Goal: Task Accomplishment & Management: Complete application form

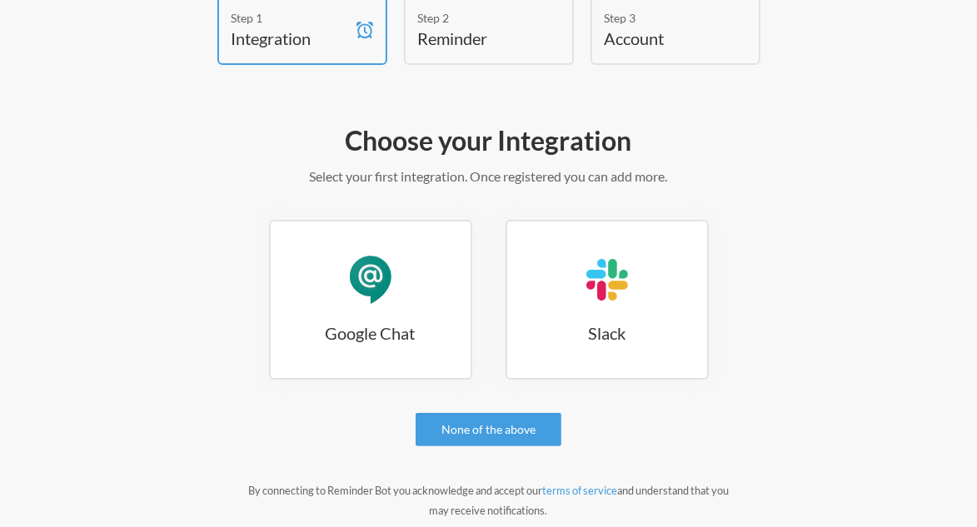
scroll to position [134, 0]
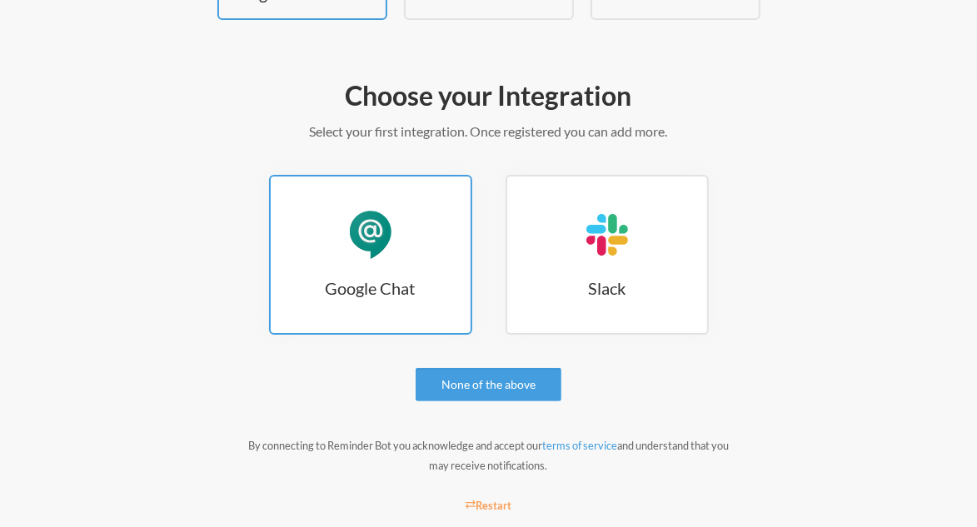
click at [411, 262] on link "Google Chat Google Chat" at bounding box center [370, 255] width 203 height 160
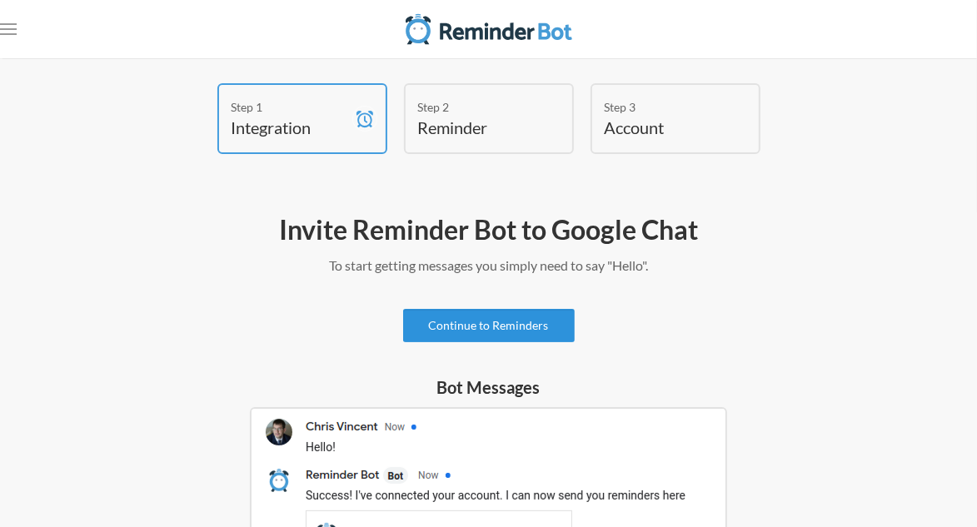
click at [549, 326] on link "Continue to Reminders" at bounding box center [489, 325] width 172 height 33
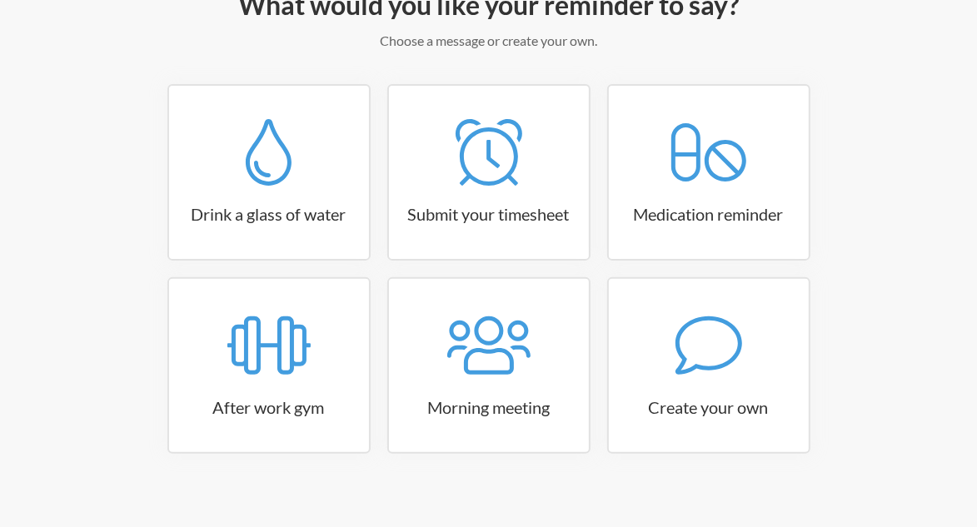
scroll to position [226, 0]
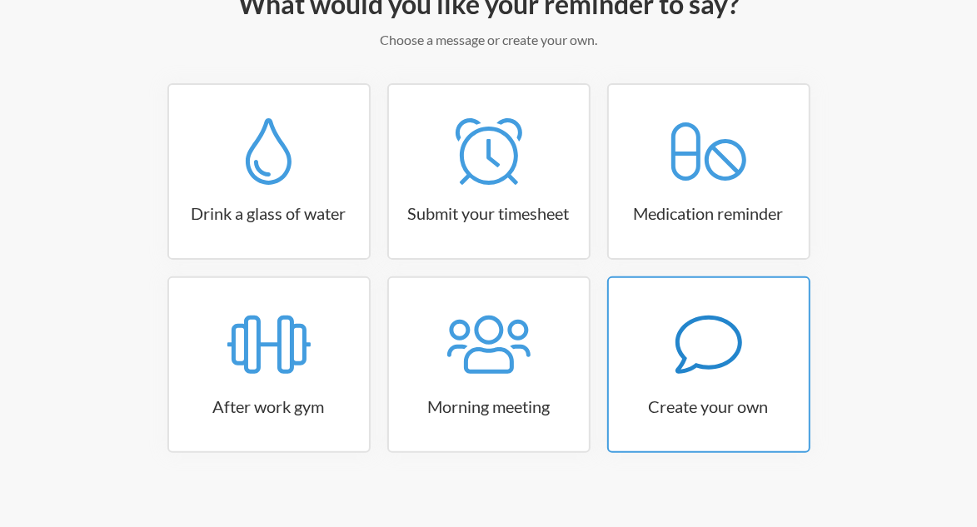
click at [729, 354] on icon at bounding box center [708, 344] width 67 height 67
select select "11:30:00"
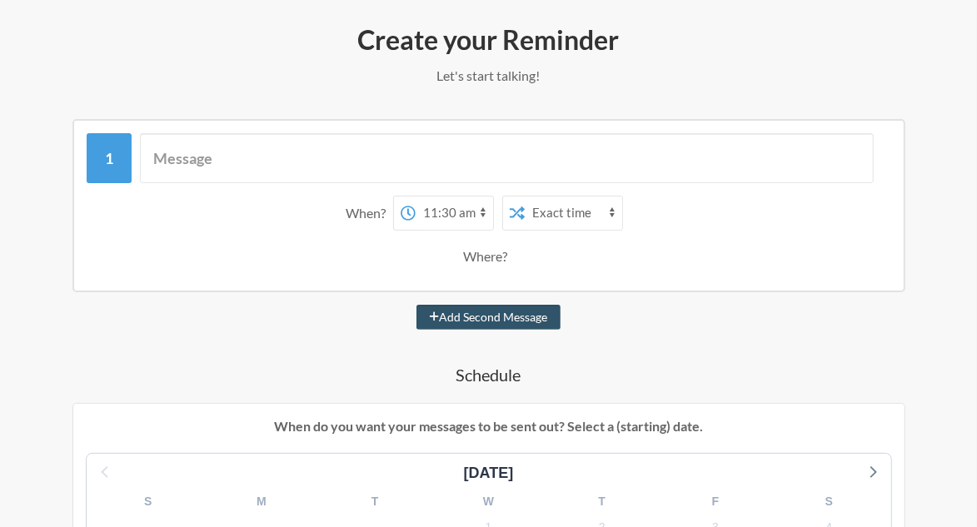
scroll to position [231, 0]
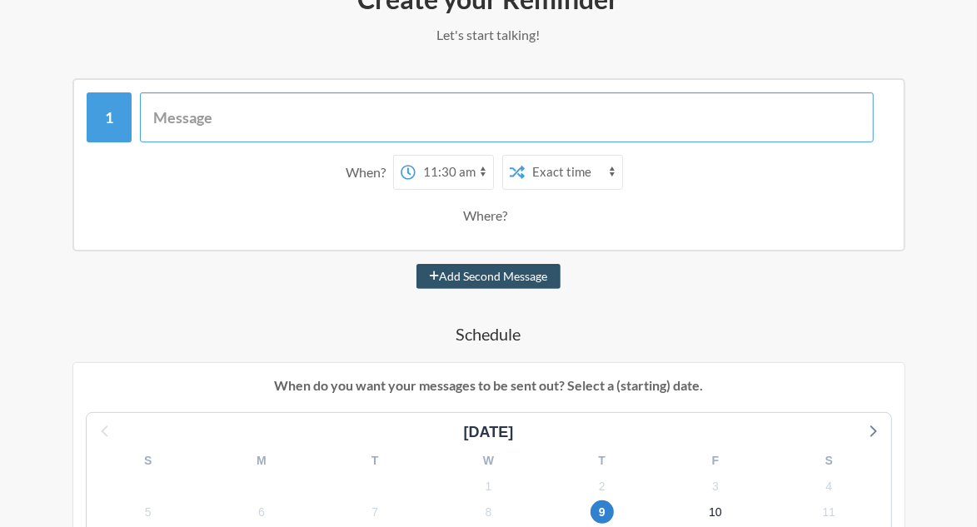
click at [232, 113] on input "text" at bounding box center [507, 117] width 734 height 50
type input "d"
type input "I think it's dinner time! You have class at 6:30pm!"
click at [464, 167] on select "12:00 am 12:15 am 12:30 am 12:45 am 1:00 am 1:15 am 1:30 am 1:45 am 2:00 am 2:1…" at bounding box center [454, 172] width 77 height 33
click at [416, 156] on select "12:00 am 12:15 am 12:30 am 12:45 am 1:00 am 1:15 am 1:30 am 1:45 am 2:00 am 2:1…" at bounding box center [454, 172] width 77 height 33
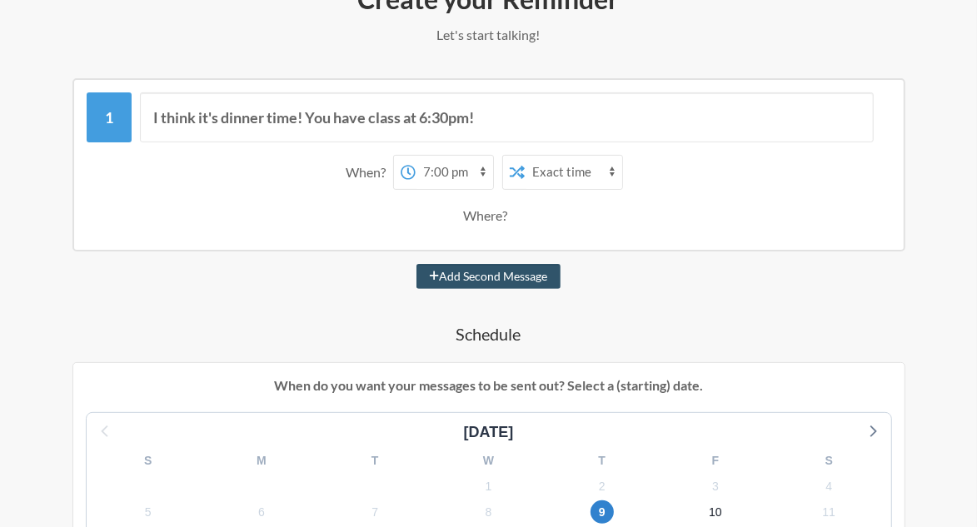
click at [461, 172] on select "12:00 am 12:15 am 12:30 am 12:45 am 1:00 am 1:15 am 1:30 am 1:45 am 2:00 am 2:1…" at bounding box center [454, 172] width 77 height 33
select select "17:00:00"
click at [416, 156] on select "12:00 am 12:15 am 12:30 am 12:45 am 1:00 am 1:15 am 1:30 am 1:45 am 2:00 am 2:1…" at bounding box center [454, 172] width 77 height 33
click at [570, 169] on select "Exact time Random time" at bounding box center [573, 172] width 97 height 33
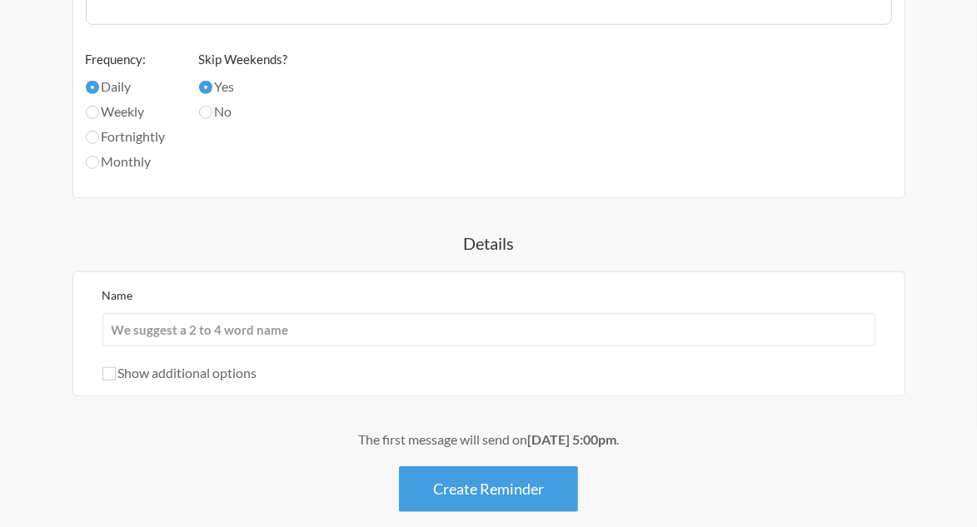
scroll to position [874, 0]
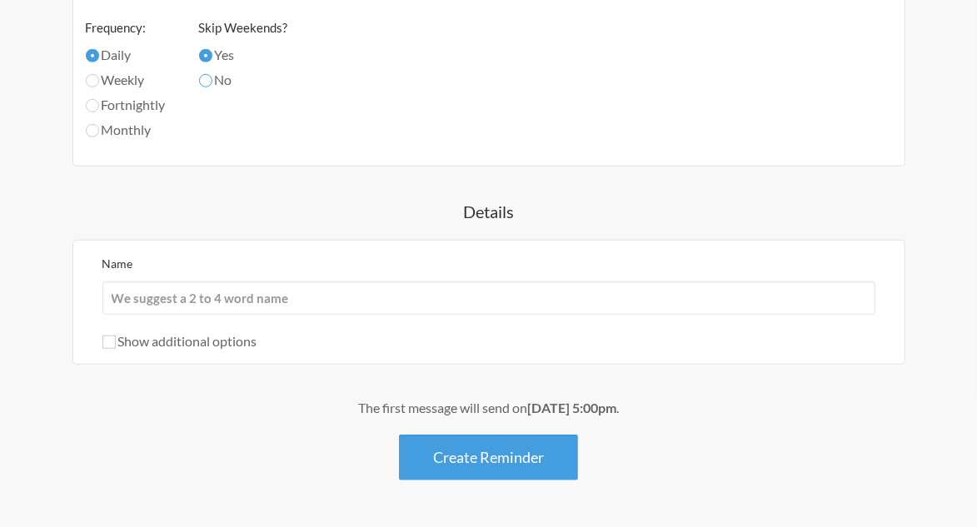
click at [212, 82] on input "No" at bounding box center [205, 80] width 13 height 13
radio input "true"
click at [212, 52] on input "Yes" at bounding box center [205, 55] width 13 height 13
radio input "true"
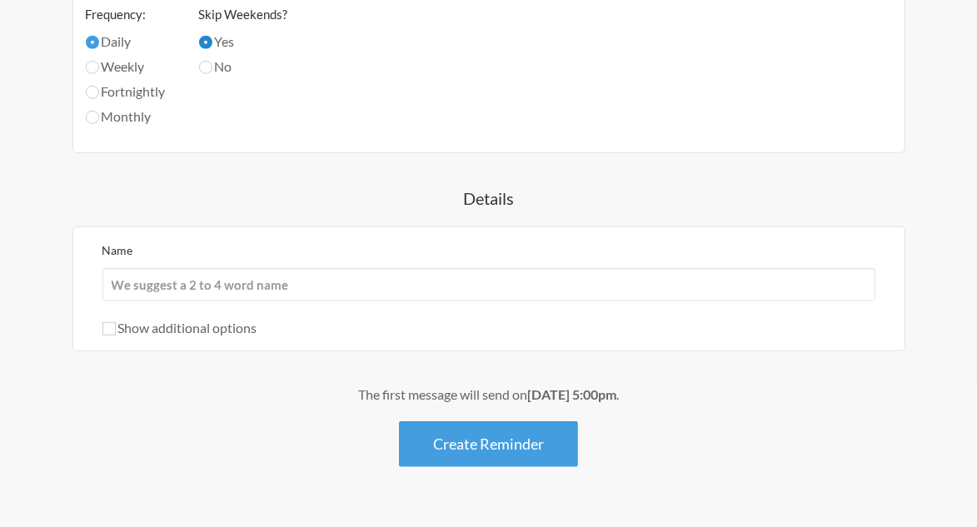
scroll to position [891, 0]
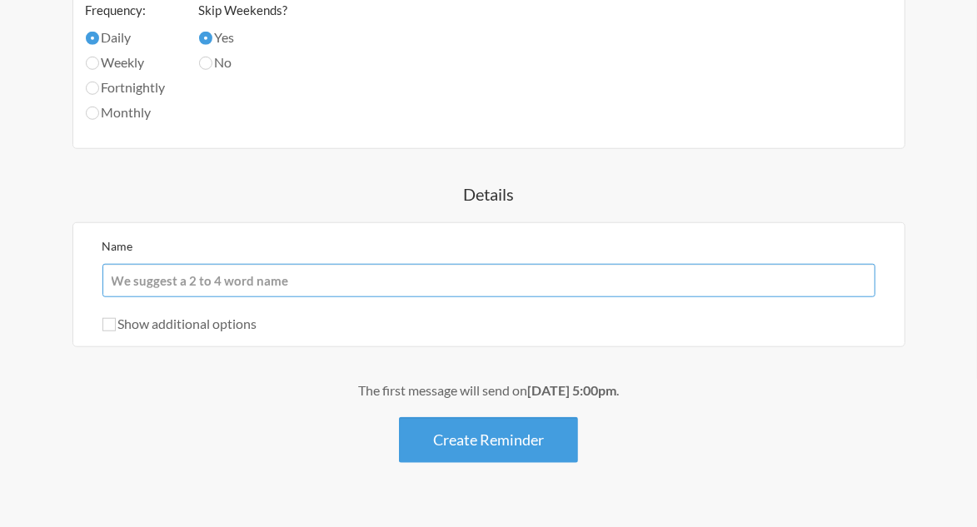
click at [262, 284] on input "Name" at bounding box center [488, 280] width 773 height 33
click at [262, 278] on input "Name" at bounding box center [488, 280] width 773 height 33
click at [536, 282] on input "Name" at bounding box center [488, 280] width 773 height 33
type input "[PERSON_NAME]"
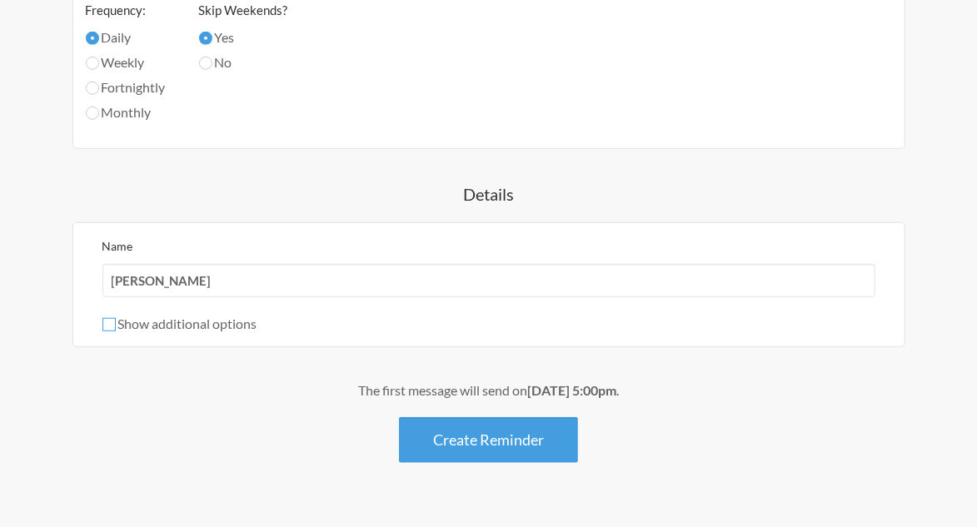
click at [107, 327] on input "Show additional options" at bounding box center [108, 324] width 13 height 13
checkbox input "true"
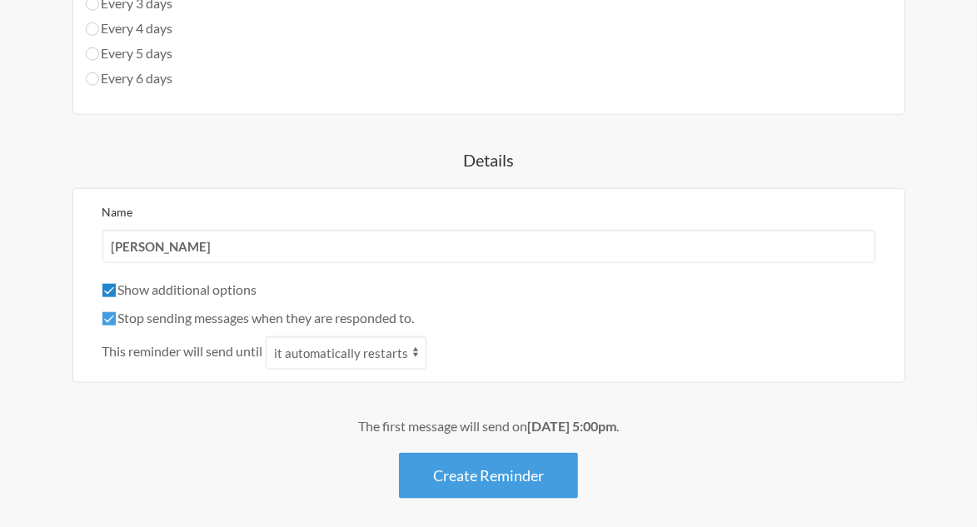
scroll to position [1046, 0]
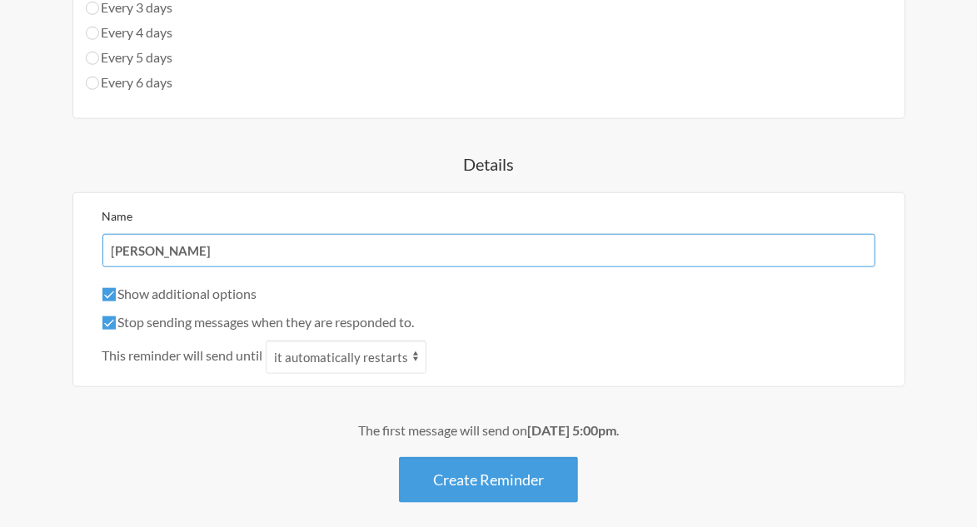
click at [182, 254] on input "[PERSON_NAME]" at bounding box center [488, 250] width 773 height 33
type input "B"
type input "Momma"
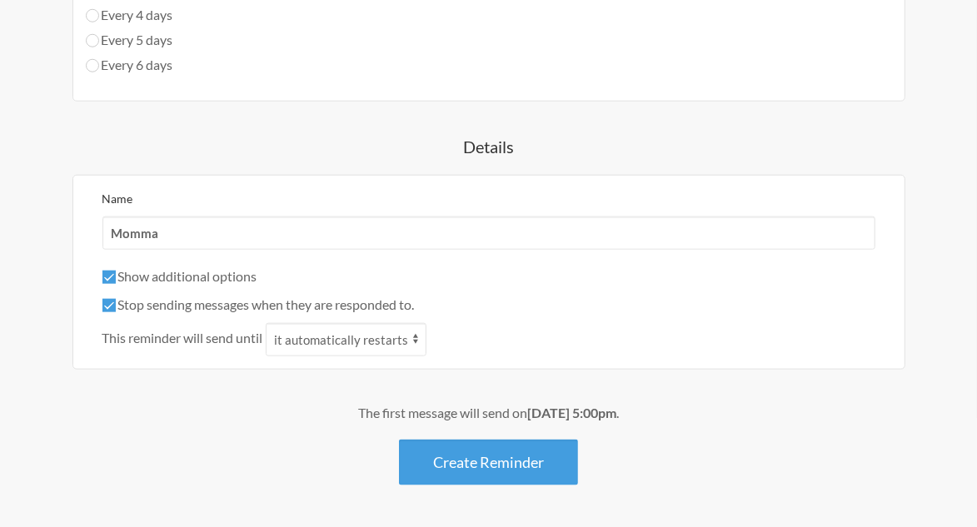
scroll to position [1084, 0]
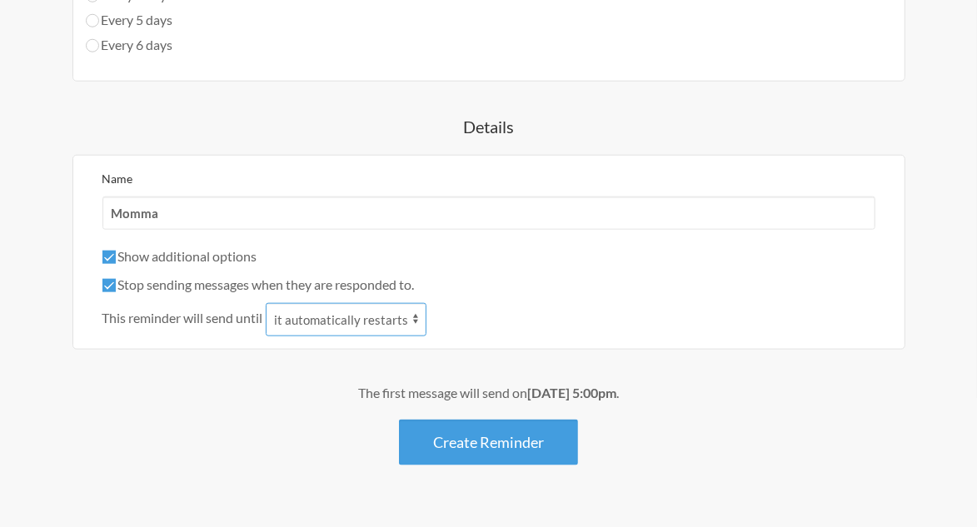
click at [331, 319] on select "it automatically restarts it is replied to" at bounding box center [346, 319] width 161 height 33
click at [327, 318] on select "it automatically restarts it is replied to" at bounding box center [346, 319] width 161 height 33
select select "1"
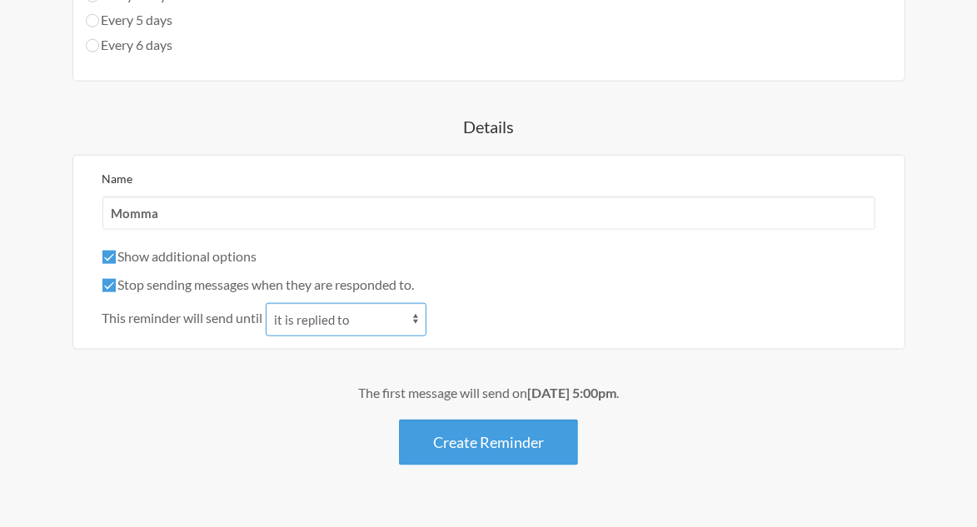
click at [267, 303] on select "it automatically restarts it is replied to" at bounding box center [346, 319] width 161 height 33
click at [277, 386] on div "The first message will send on [DATE] 5:00pm ." at bounding box center [488, 393] width 877 height 20
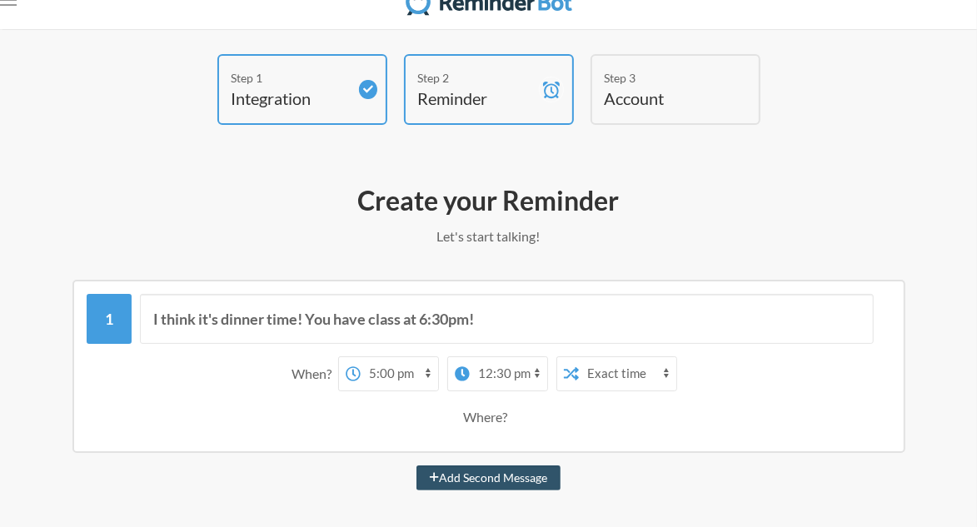
scroll to position [8, 0]
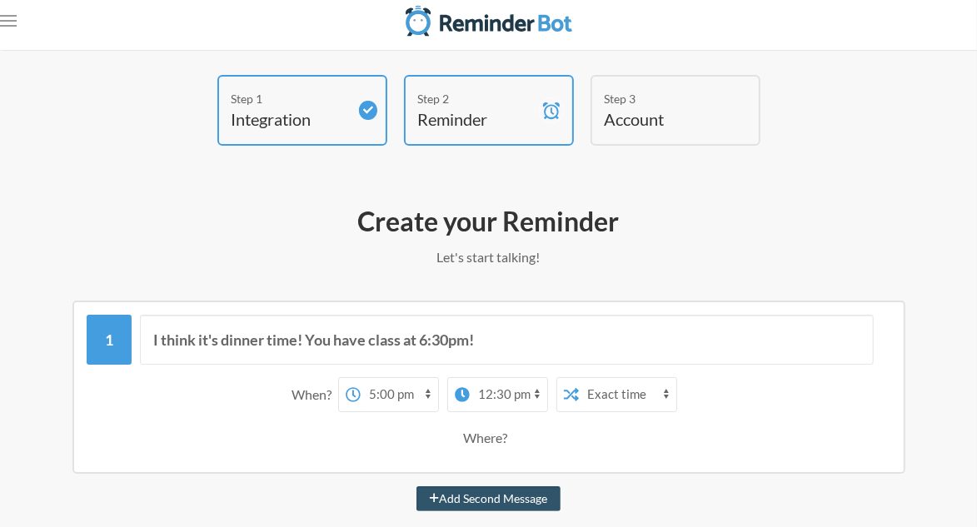
click at [457, 429] on div "Where?" at bounding box center [489, 438] width 788 height 35
click at [473, 435] on div "Where?" at bounding box center [488, 438] width 51 height 35
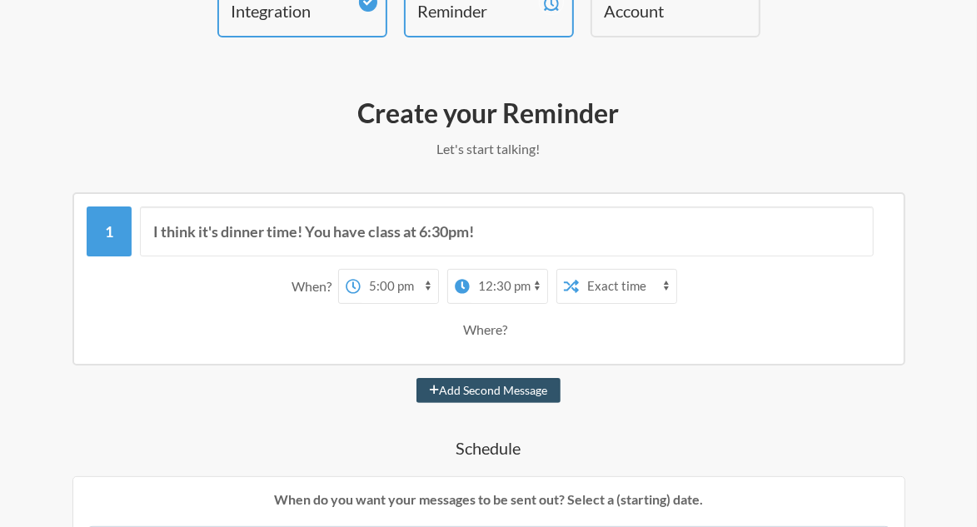
scroll to position [156, 0]
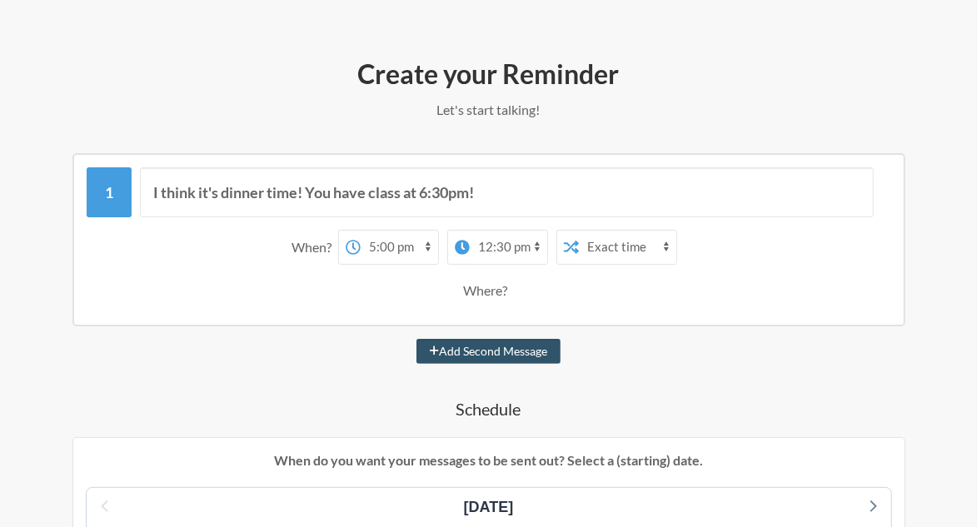
click at [532, 356] on button "Add Second Message" at bounding box center [488, 351] width 144 height 25
select select "18:00:00"
select select "19:00:00"
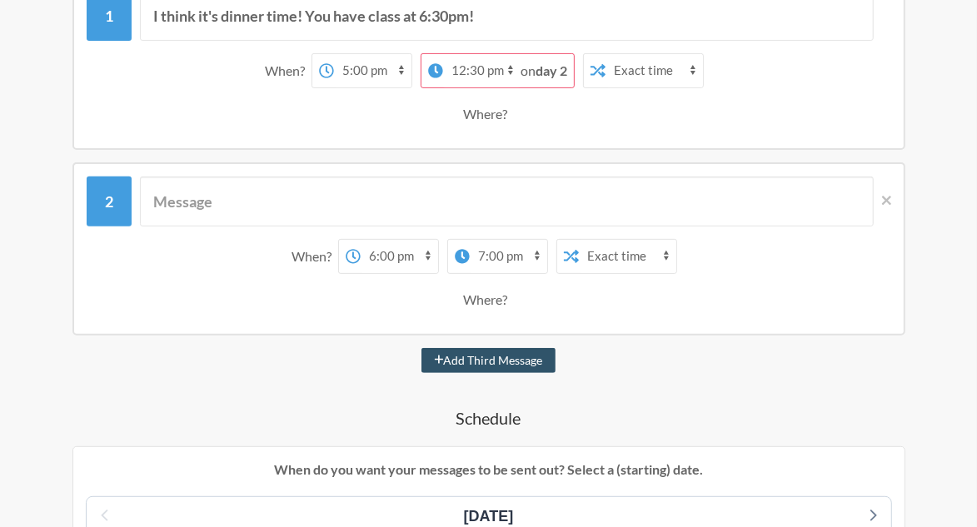
scroll to position [335, 0]
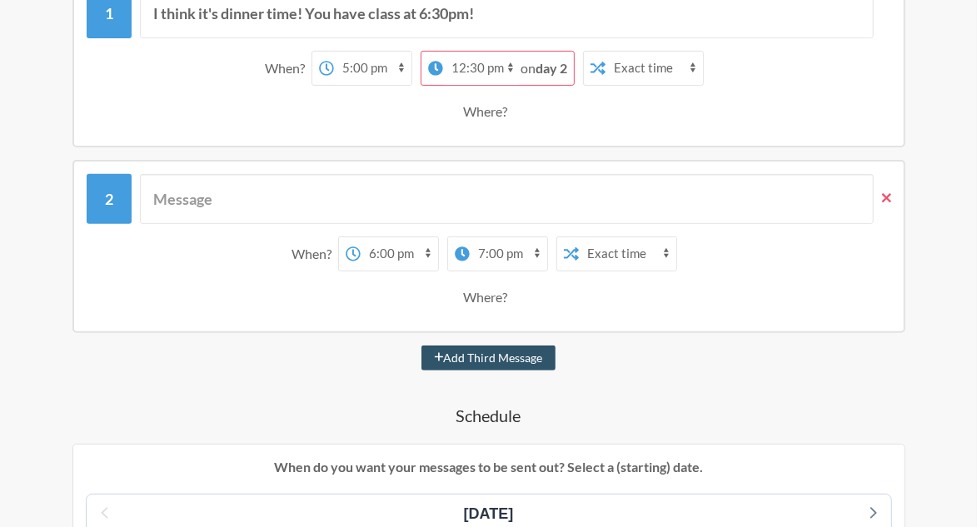
click at [885, 192] on icon at bounding box center [886, 198] width 9 height 15
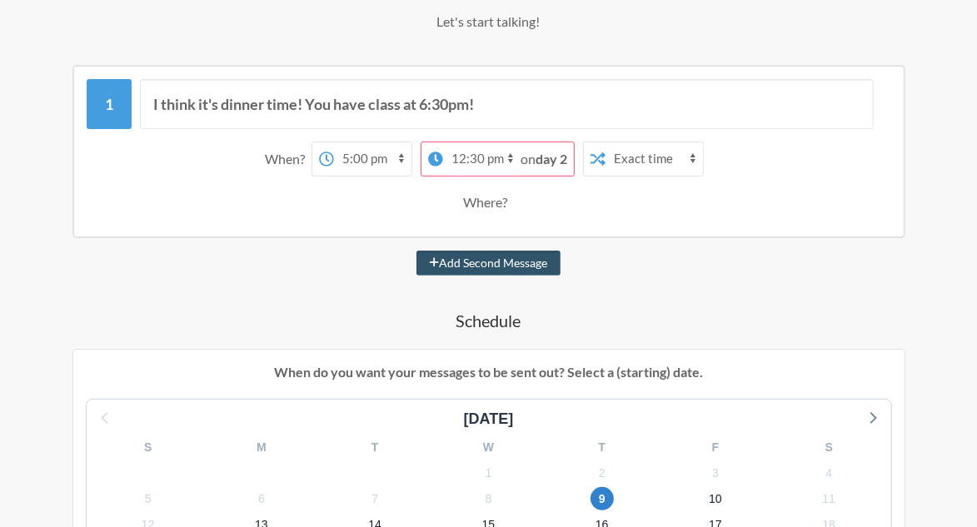
scroll to position [167, 0]
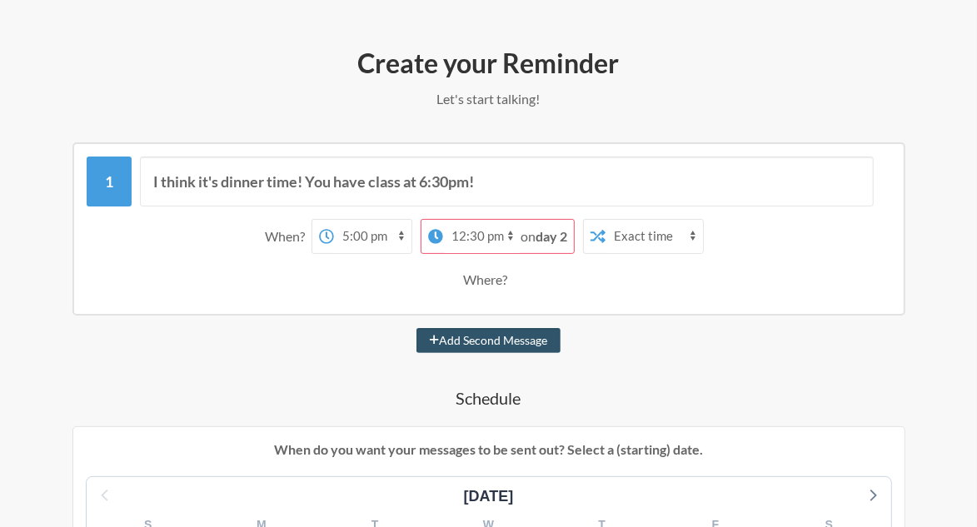
click at [481, 248] on select "12:00 am 12:15 am 12:30 am 12:45 am 1:00 am 1:15 am 1:30 am 1:45 am 2:00 am 2:1…" at bounding box center [481, 236] width 77 height 33
select select "17:00:00"
click at [443, 220] on select "12:00 am 12:15 am 12:30 am 12:45 am 1:00 am 1:15 am 1:30 am 1:45 am 2:00 am 2:1…" at bounding box center [481, 236] width 77 height 33
click at [750, 251] on div "When? 12:00 am 12:15 am 12:30 am 12:45 am 1:00 am 1:15 am 1:30 am 1:45 am 2:00 …" at bounding box center [489, 236] width 788 height 35
click at [547, 235] on strong "day 2" at bounding box center [552, 236] width 32 height 16
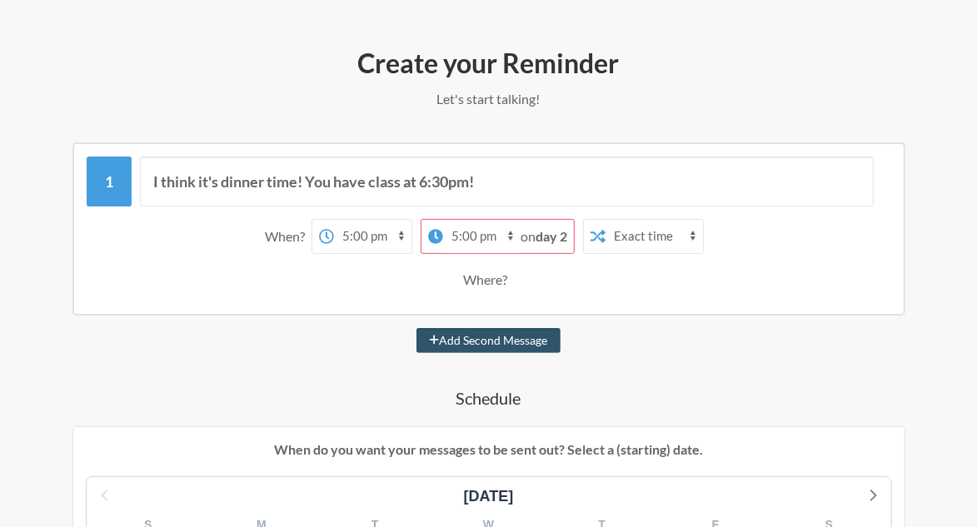
click at [505, 237] on select "12:00 am 12:15 am 12:30 am 12:45 am 1:00 am 1:15 am 1:30 am 1:45 am 2:00 am 2:1…" at bounding box center [481, 236] width 77 height 33
click at [633, 297] on div "When? 12:00 am 12:15 am 12:30 am 12:45 am 1:00 am 1:15 am 1:30 am 1:45 am 2:00 …" at bounding box center [489, 258] width 805 height 95
click at [683, 235] on select "Exact time Random time" at bounding box center [653, 236] width 97 height 33
click at [605, 220] on select "Exact time Random time" at bounding box center [653, 236] width 97 height 33
click at [303, 285] on div "Where?" at bounding box center [489, 279] width 788 height 35
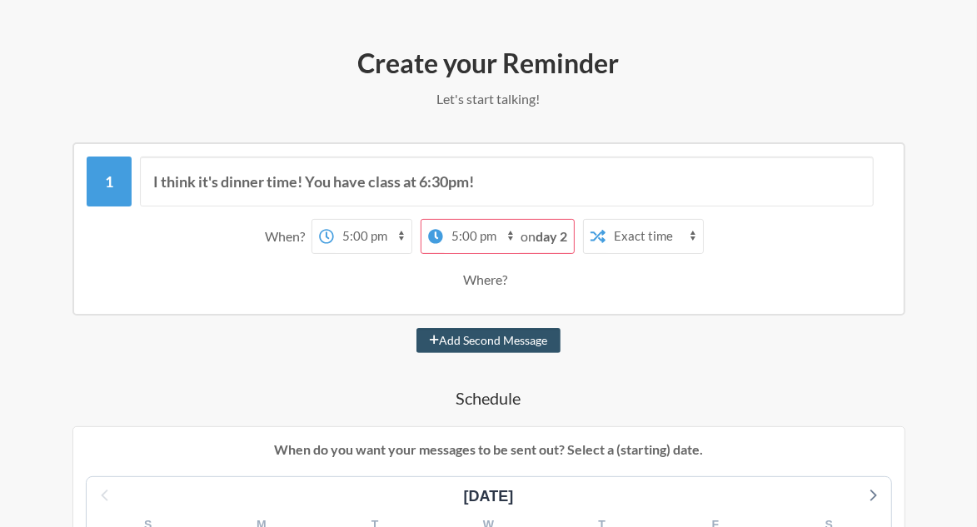
click at [447, 235] on select "12:00 am 12:15 am 12:30 am 12:45 am 1:00 am 1:15 am 1:30 am 1:45 am 2:00 am 2:1…" at bounding box center [481, 236] width 77 height 33
click at [443, 220] on select "12:00 am 12:15 am 12:30 am 12:45 am 1:00 am 1:15 am 1:30 am 1:45 am 2:00 am 2:1…" at bounding box center [481, 236] width 77 height 33
click at [621, 280] on div "Where?" at bounding box center [489, 279] width 788 height 35
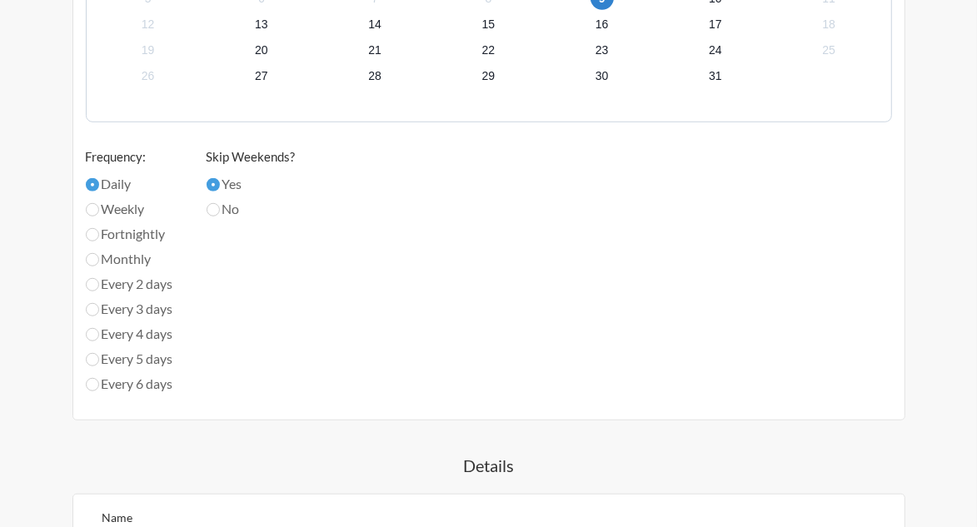
scroll to position [739, 0]
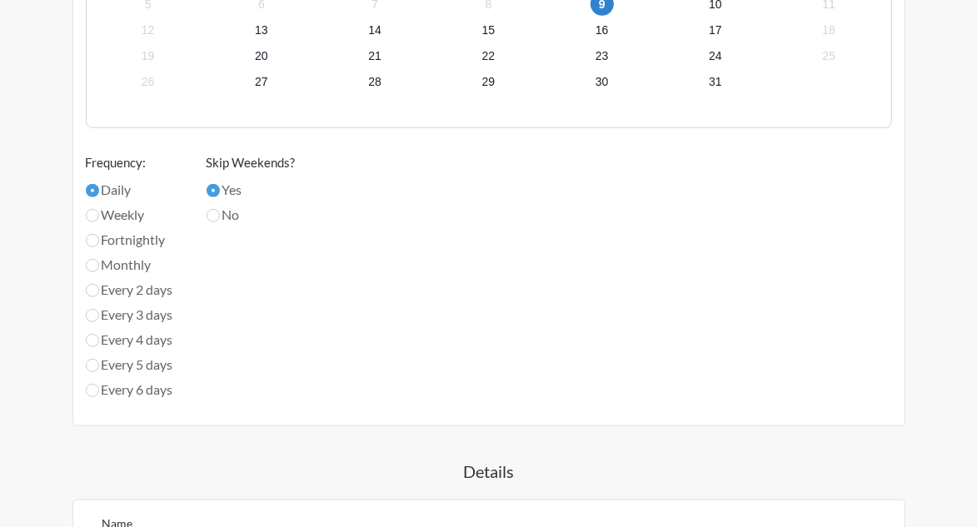
click at [122, 213] on label "Weekly" at bounding box center [129, 215] width 87 height 20
click at [99, 213] on input "Weekly" at bounding box center [92, 215] width 13 height 13
radio input "true"
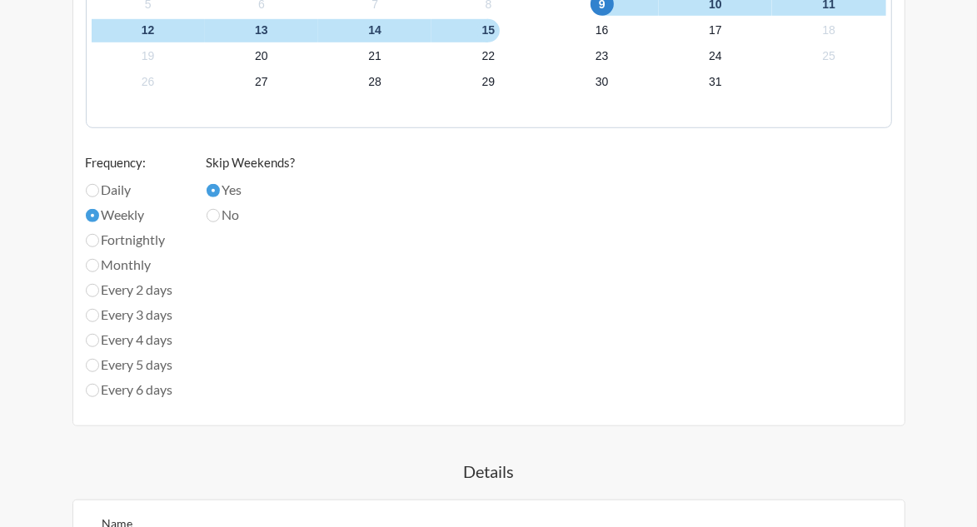
click at [110, 199] on div "Daily" at bounding box center [129, 192] width 87 height 25
click at [112, 187] on label "Daily" at bounding box center [129, 190] width 87 height 20
click at [99, 187] on input "Daily" at bounding box center [92, 190] width 13 height 13
radio input "true"
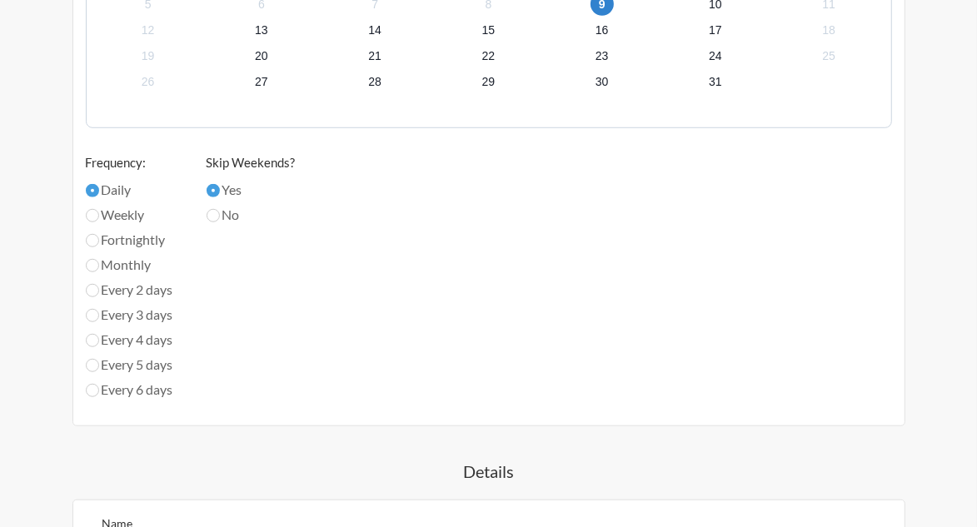
click at [429, 255] on div "[DATE] S M T W T F S 28 29 30 1 2 3 4 5 6 7 8 9 10 11 12 13 14 15 16 17 18 19 2…" at bounding box center [489, 159] width 806 height 510
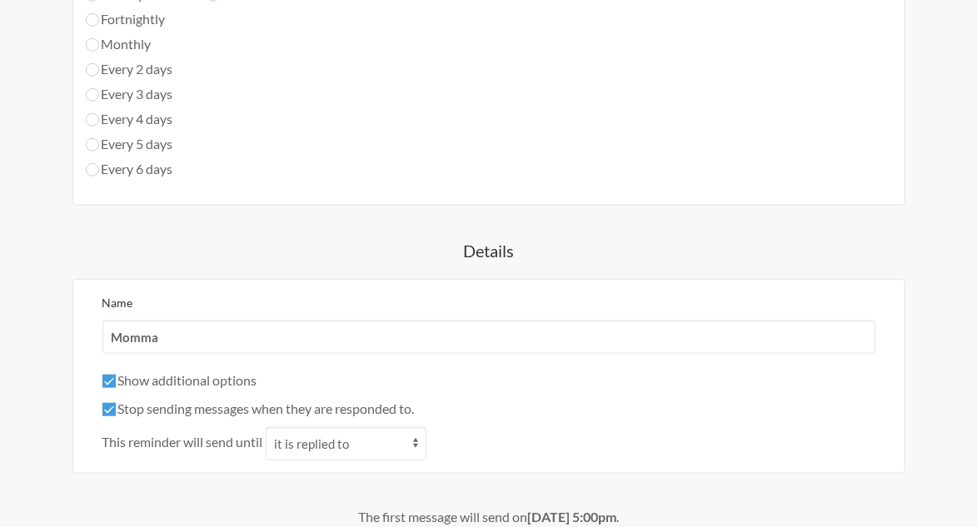
scroll to position [1086, 0]
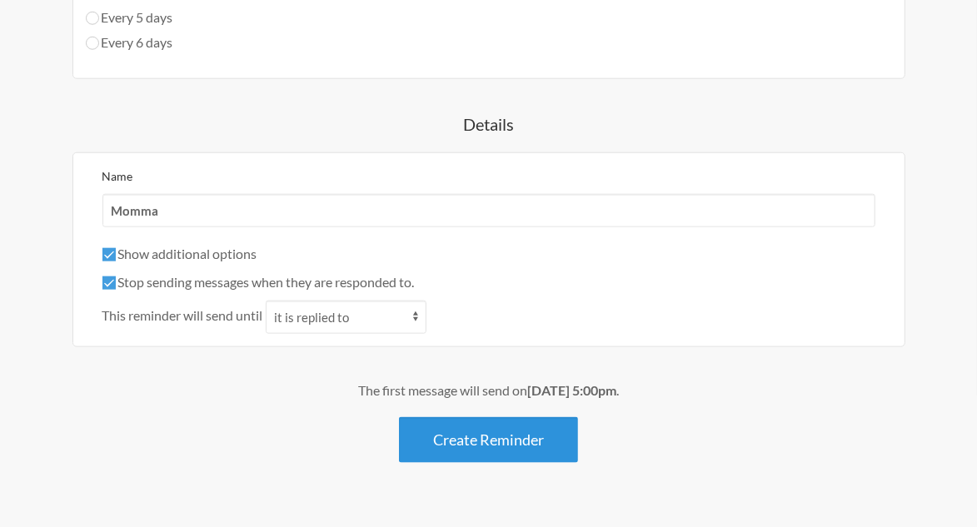
click at [487, 432] on button "Create Reminder" at bounding box center [488, 440] width 179 height 46
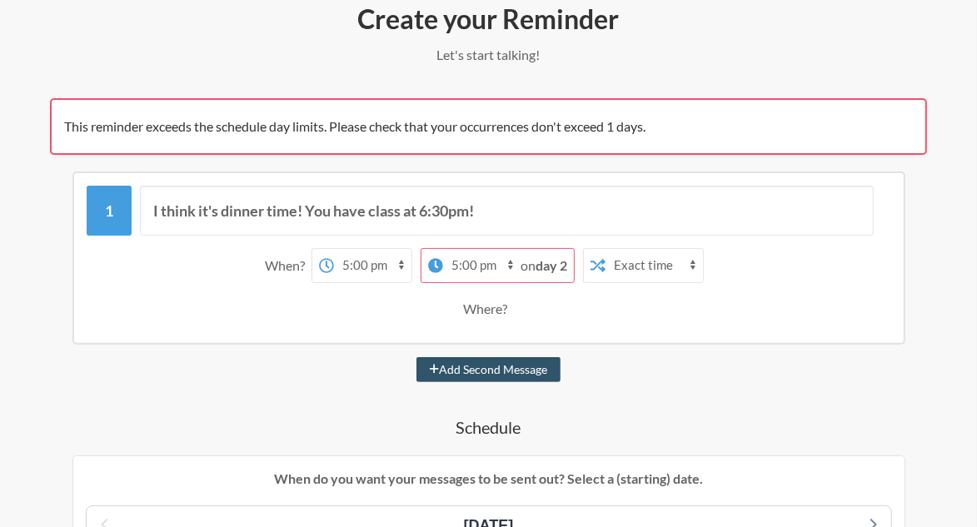
scroll to position [217, 0]
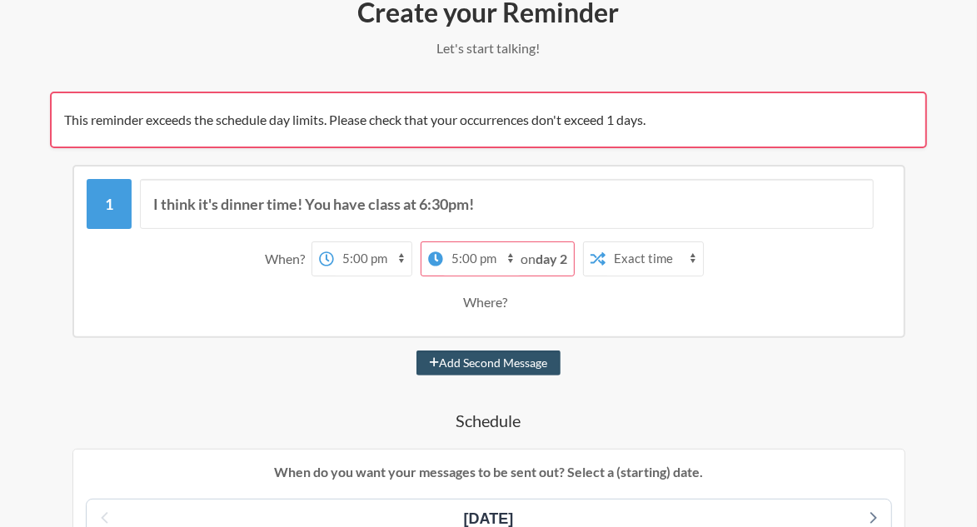
click at [553, 252] on strong "day 2" at bounding box center [552, 259] width 32 height 16
click at [545, 268] on div "on day 2" at bounding box center [547, 258] width 53 height 33
click at [470, 260] on select "12:00 am 12:15 am 12:30 am 12:45 am 1:00 am 1:15 am 1:30 am 1:45 am 2:00 am 2:1…" at bounding box center [481, 258] width 77 height 33
click at [391, 292] on div "Where?" at bounding box center [489, 302] width 788 height 35
click at [663, 255] on select "Exact time Random time" at bounding box center [653, 258] width 97 height 33
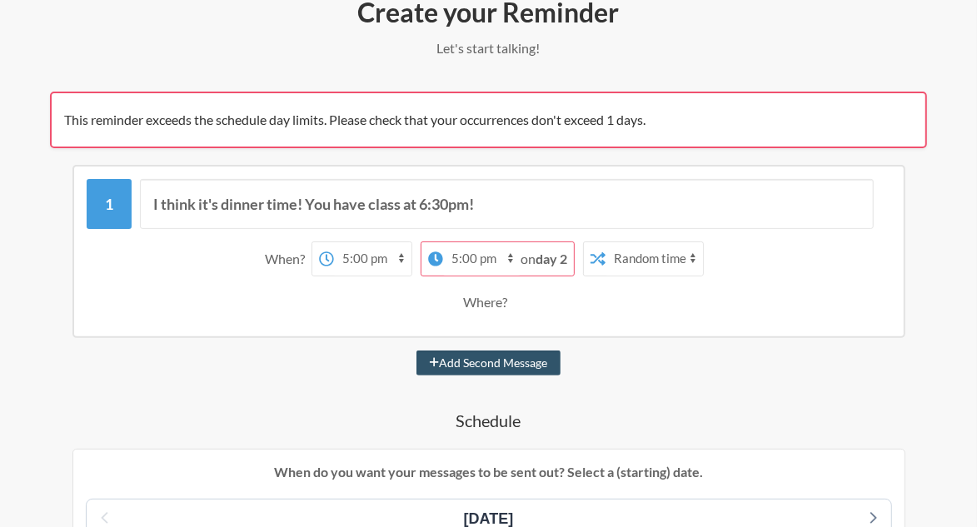
click at [605, 242] on select "Exact time Random time" at bounding box center [653, 258] width 97 height 33
drag, startPoint x: 640, startPoint y: 257, endPoint x: 647, endPoint y: 271, distance: 15.3
click at [640, 257] on select "Exact time Random time" at bounding box center [653, 258] width 97 height 33
select select "false"
click at [605, 242] on select "Exact time Random time" at bounding box center [653, 258] width 97 height 33
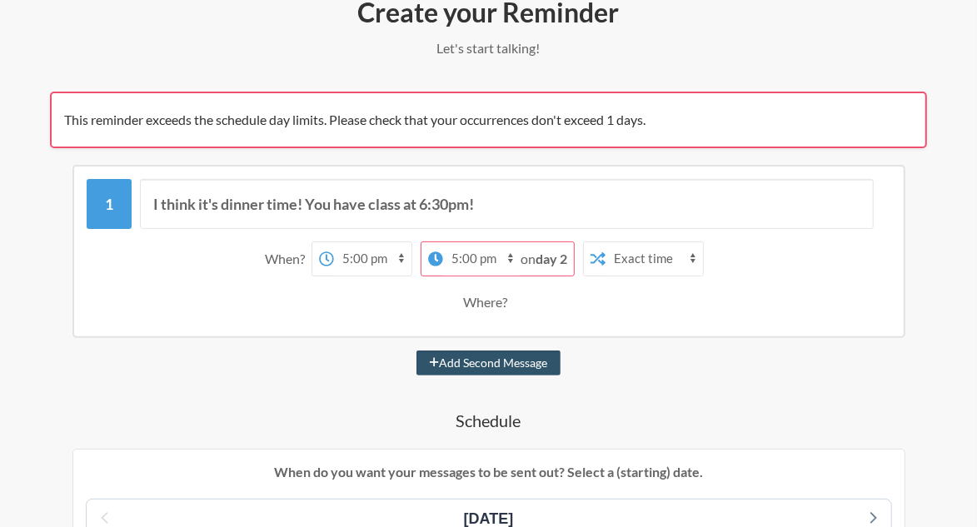
click at [379, 259] on select "12:00 am 12:15 am 12:30 am 12:45 am 1:00 am 1:15 am 1:30 am 1:45 am 2:00 am 2:1…" at bounding box center [372, 258] width 77 height 33
click at [334, 242] on select "12:00 am 12:15 am 12:30 am 12:45 am 1:00 am 1:15 am 1:30 am 1:45 am 2:00 am 2:1…" at bounding box center [372, 258] width 77 height 33
click at [515, 266] on select "12:00 am 12:15 am 12:30 am 12:45 am 1:00 am 1:15 am 1:30 am 1:45 am 2:00 am 2:1…" at bounding box center [481, 258] width 77 height 33
click at [535, 252] on span "on day 2" at bounding box center [544, 259] width 47 height 16
click at [535, 258] on span "on day 2" at bounding box center [544, 259] width 47 height 16
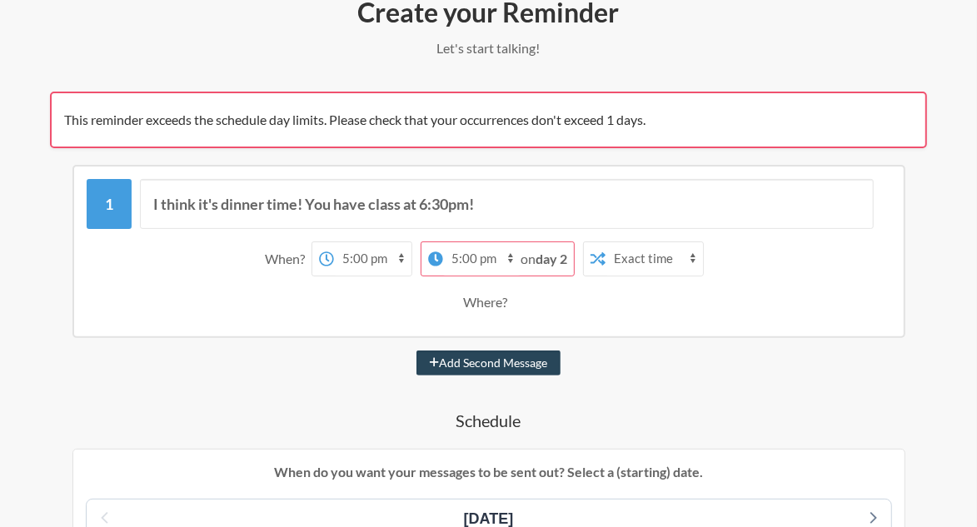
click at [458, 351] on button "Add Second Message" at bounding box center [488, 363] width 144 height 25
select select "18:00:00"
select select "19:00:00"
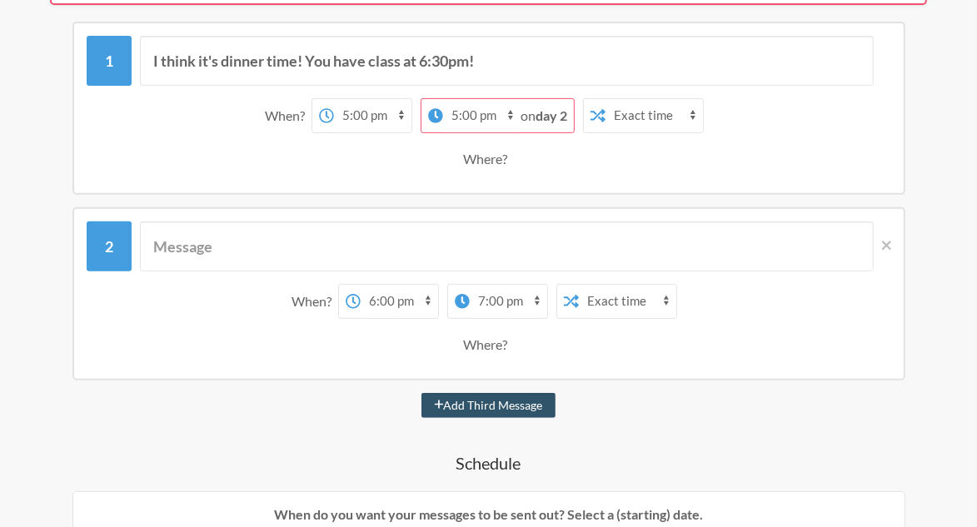
scroll to position [321, 0]
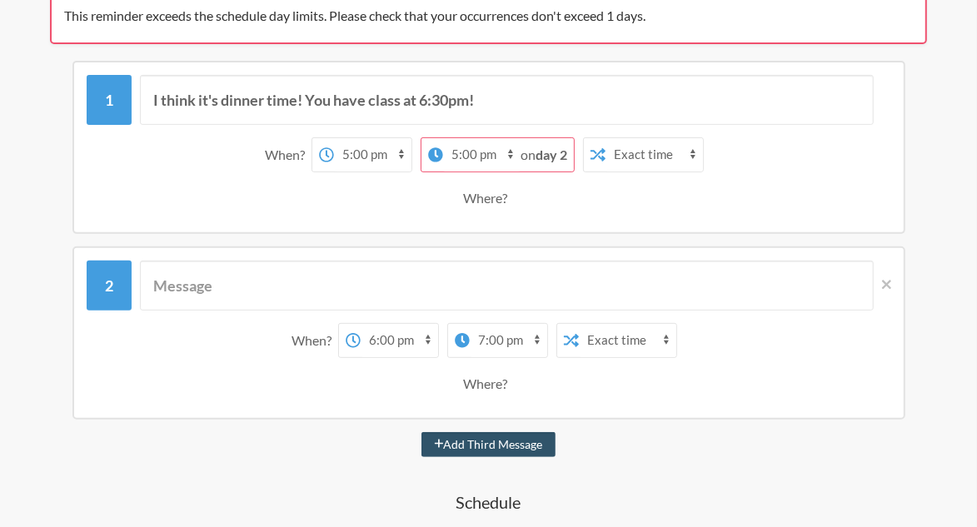
click at [891, 279] on div "When? 12:00 am 12:15 am 12:30 am 12:45 am 1:00 am 1:15 am 1:30 am 1:45 am 2:00 …" at bounding box center [488, 333] width 833 height 173
click at [889, 283] on icon at bounding box center [886, 284] width 9 height 9
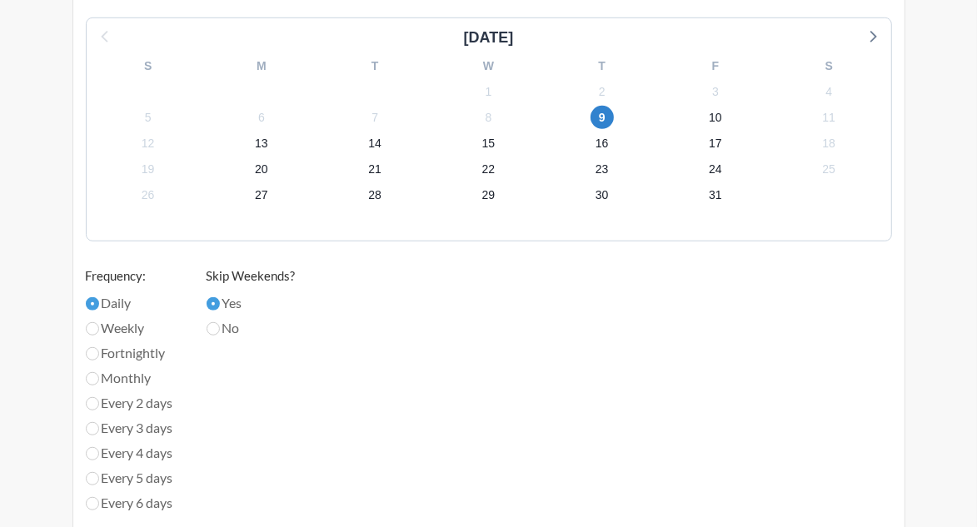
scroll to position [761, 0]
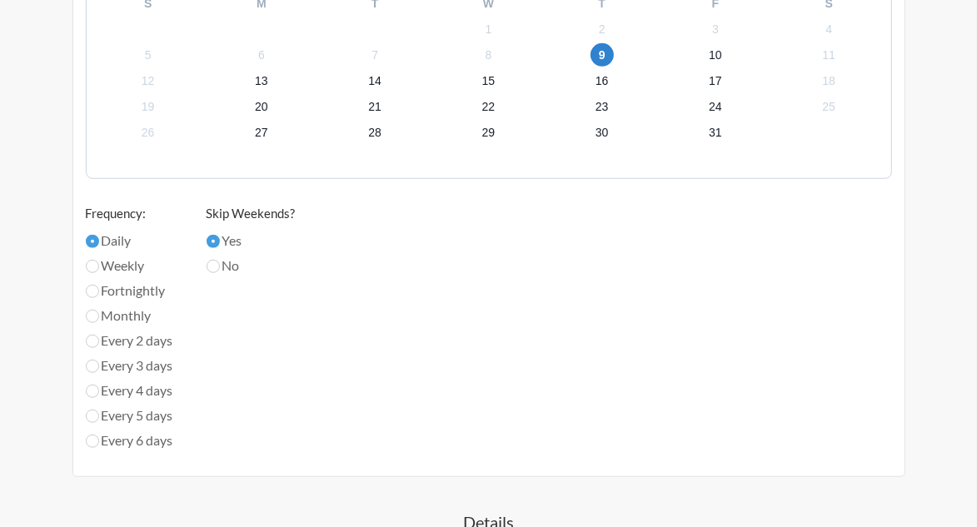
click at [132, 283] on label "Fortnightly" at bounding box center [129, 291] width 87 height 20
click at [99, 285] on input "Fortnightly" at bounding box center [92, 291] width 13 height 13
radio input "true"
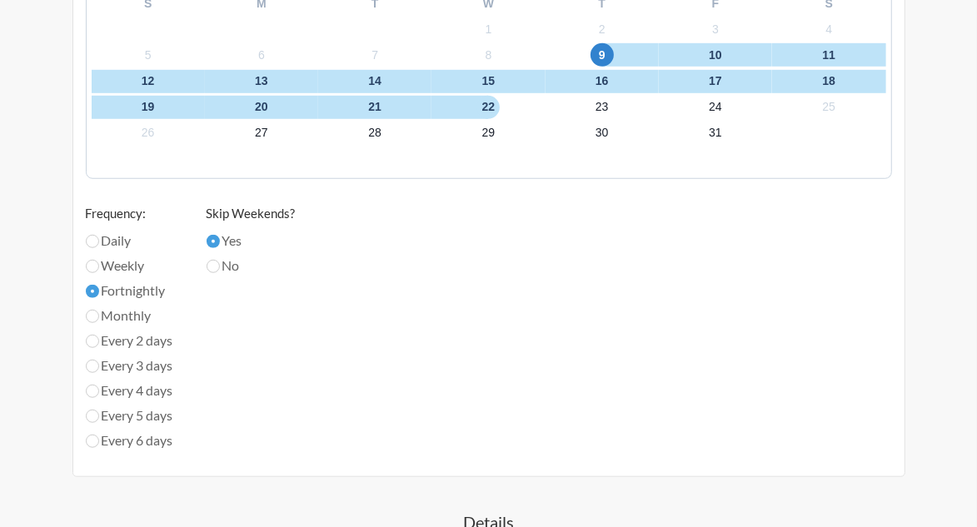
click at [114, 233] on label "Daily" at bounding box center [129, 241] width 87 height 20
click at [99, 235] on input "Daily" at bounding box center [92, 241] width 13 height 13
radio input "true"
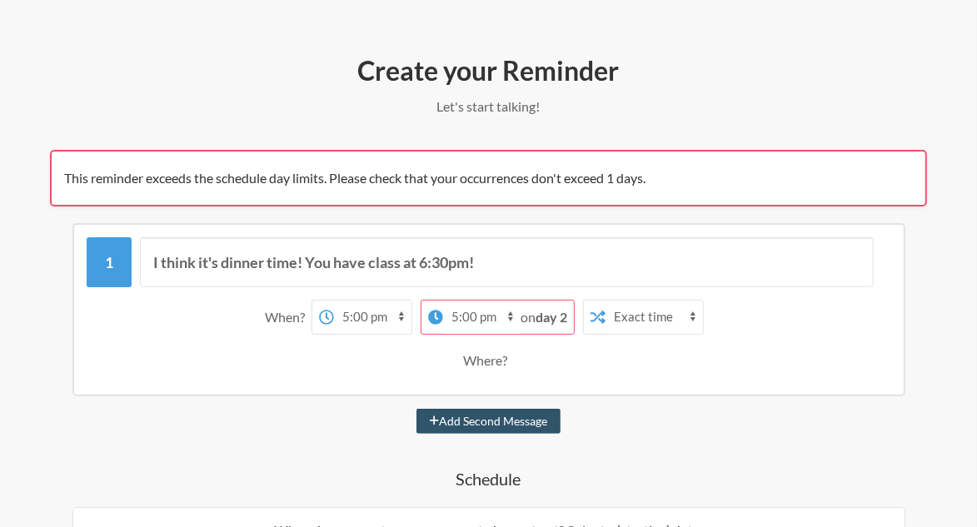
scroll to position [159, 0]
